Goal: Find specific page/section: Find specific page/section

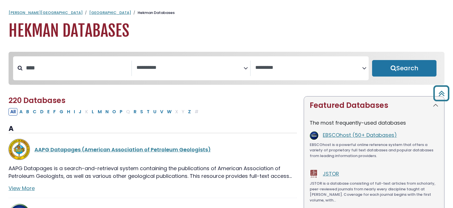
select select "Database Subject Filter"
select select "Database Vendors Filter"
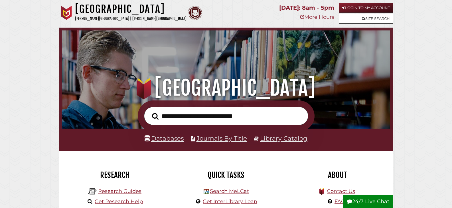
scroll to position [108, 325]
click at [171, 142] on link "Databases" at bounding box center [164, 138] width 39 height 7
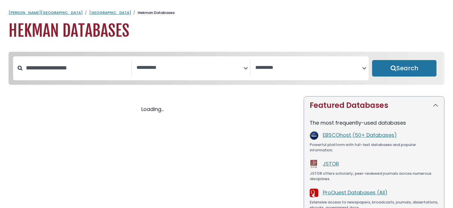
select select "Database Subject Filter"
select select "Database Vendors Filter"
select select "Database Subject Filter"
select select "Database Vendors Filter"
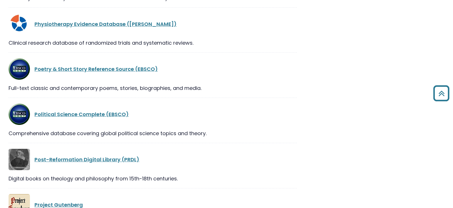
scroll to position [7983, 0]
